Goal: Information Seeking & Learning: Learn about a topic

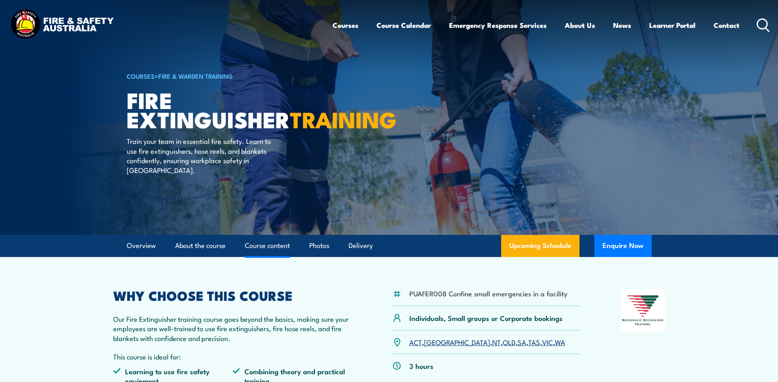
click at [260, 239] on link "Course content" at bounding box center [267, 246] width 45 height 22
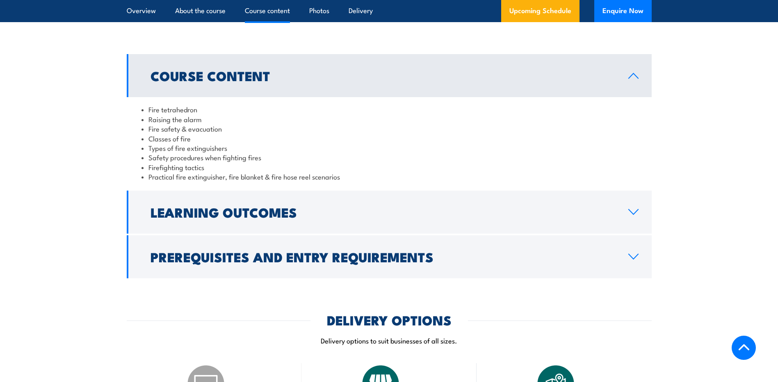
scroll to position [750, 0]
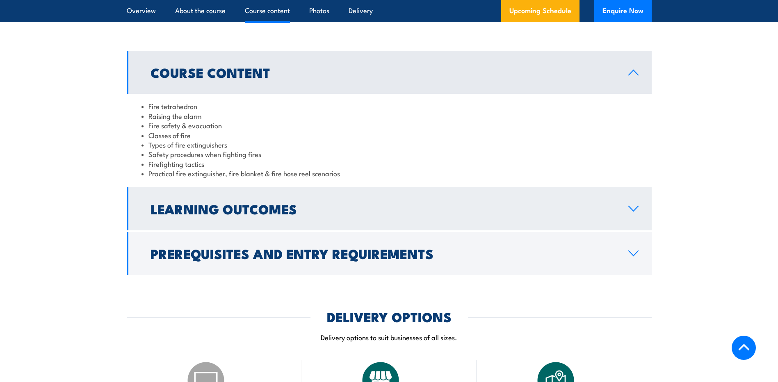
click at [319, 202] on link "Learning Outcomes" at bounding box center [389, 208] width 525 height 43
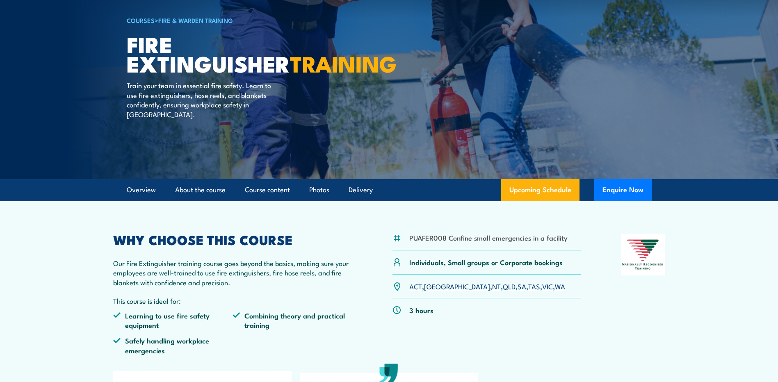
scroll to position [0, 0]
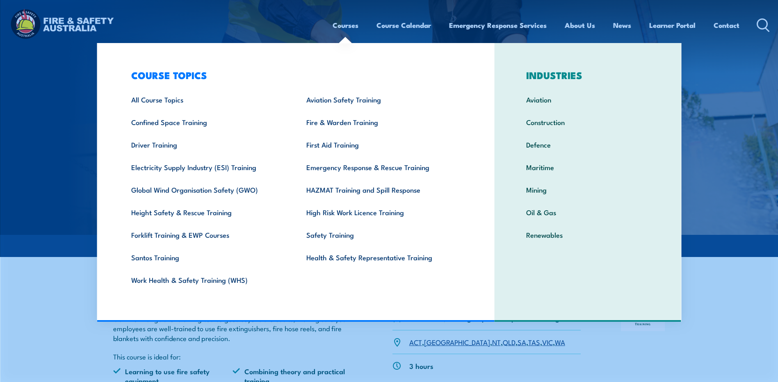
click at [337, 17] on link "Courses" at bounding box center [346, 25] width 26 height 22
